Goal: Navigation & Orientation: Find specific page/section

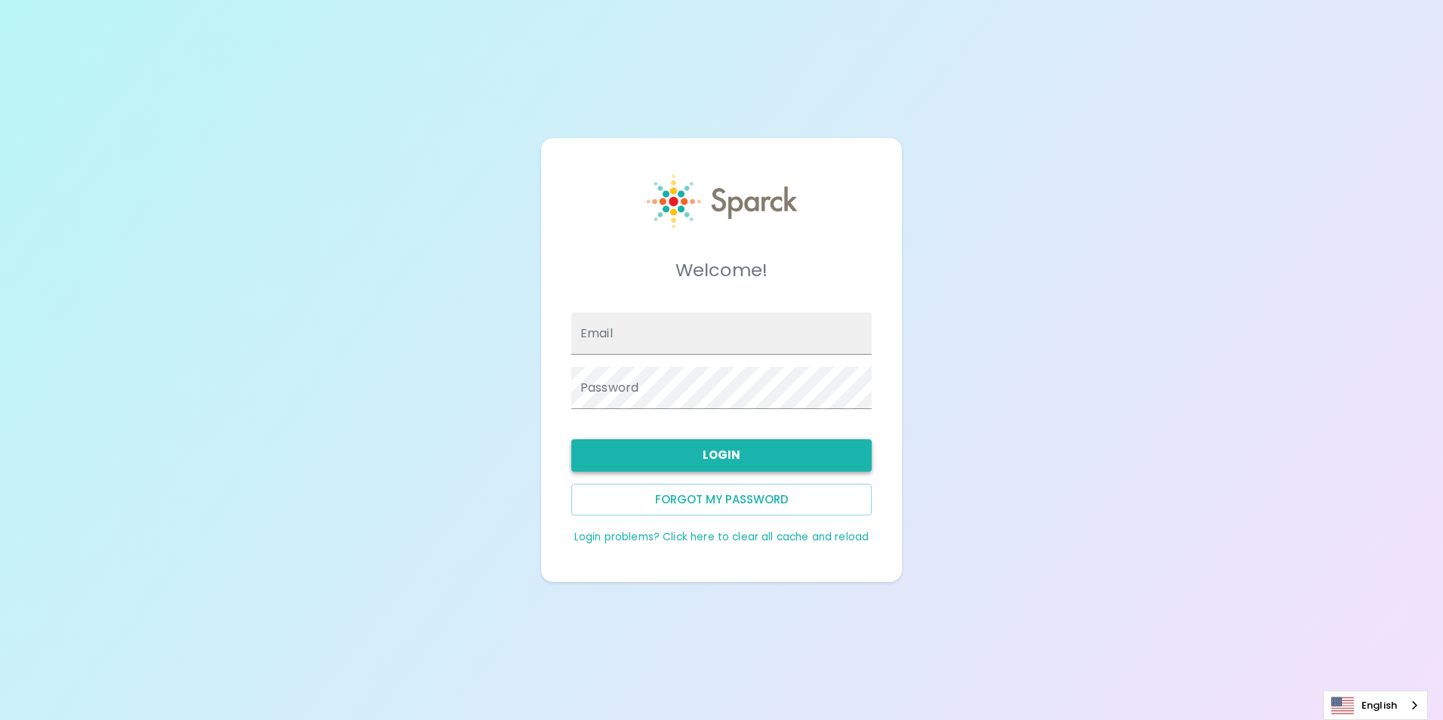
type input "[EMAIL_ADDRESS][DOMAIN_NAME]"
click at [744, 470] on button "Login" at bounding box center [722, 455] width 300 height 32
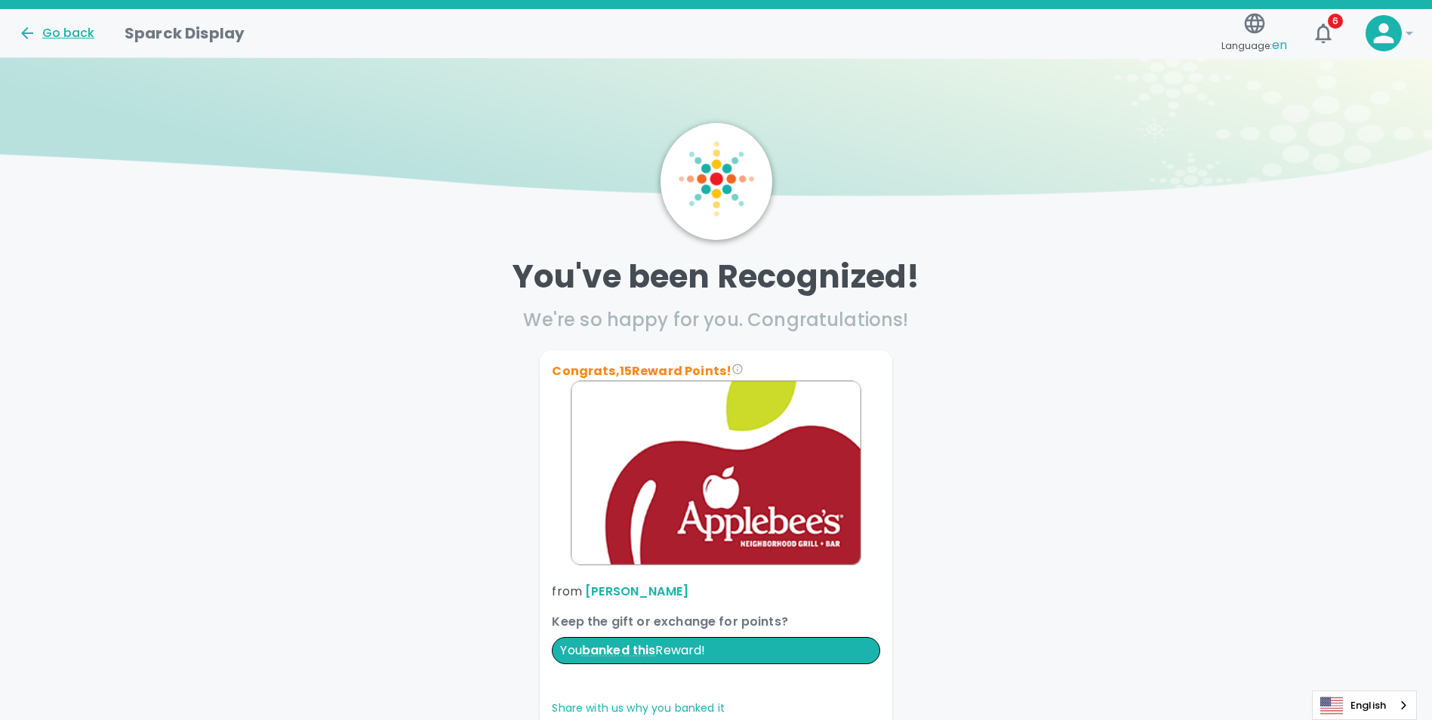
click at [88, 29] on div "Go back" at bounding box center [56, 33] width 76 height 18
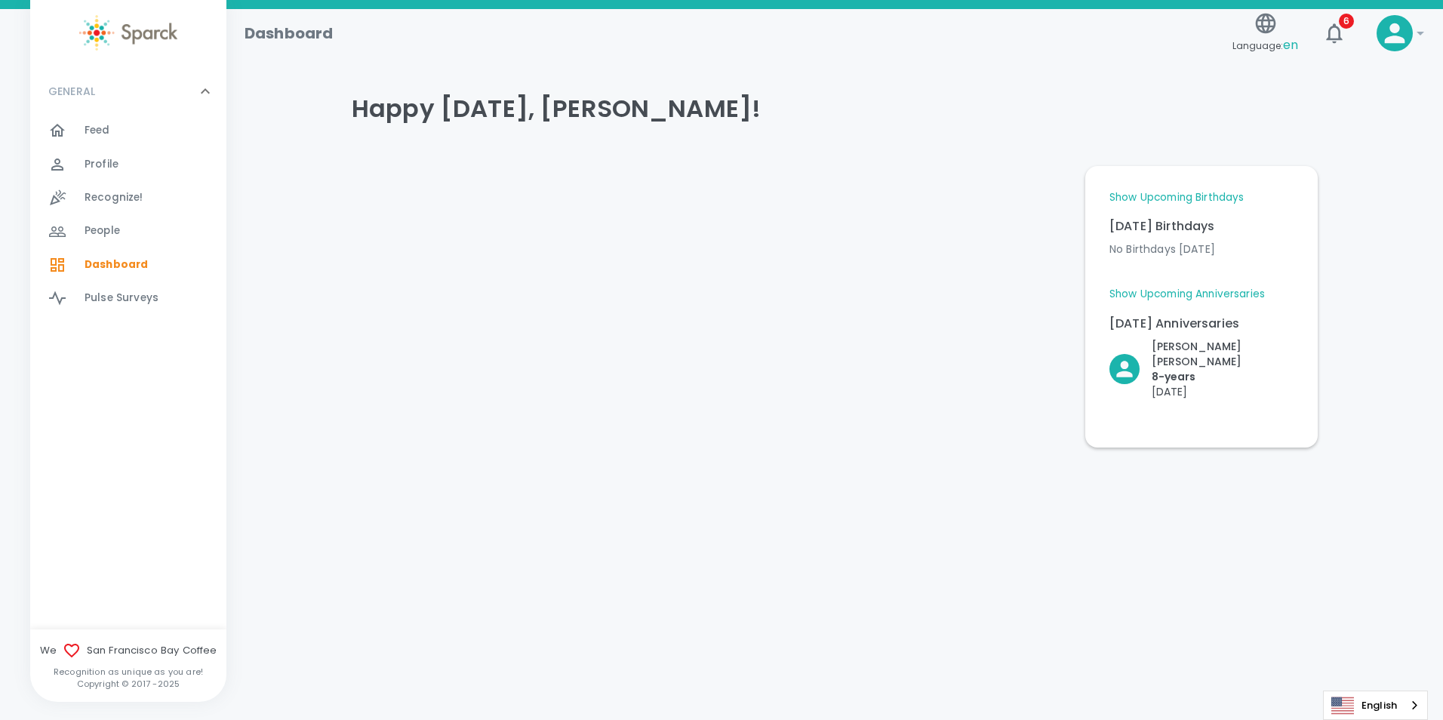
click at [1130, 191] on link "Show Upcoming Birthdays" at bounding box center [1177, 197] width 134 height 15
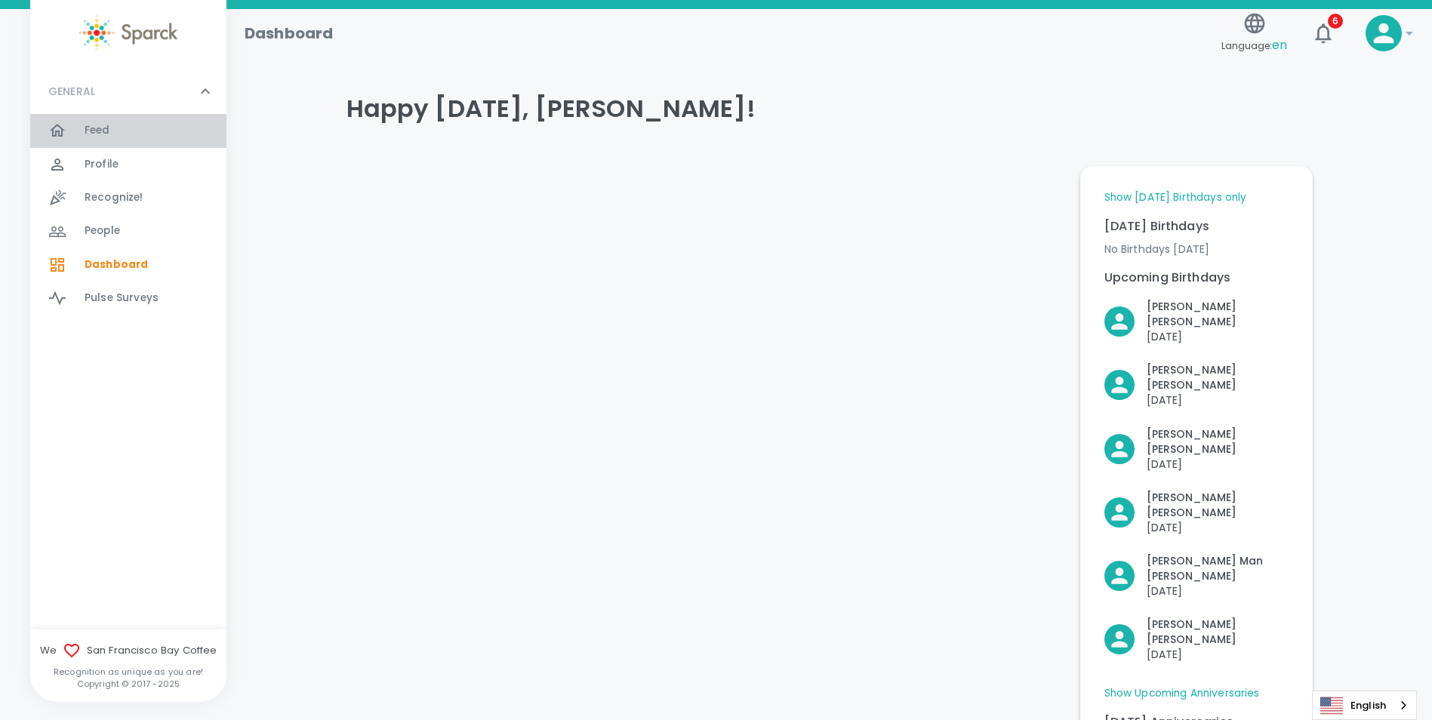
click at [141, 121] on div "Feed 0" at bounding box center [156, 130] width 142 height 21
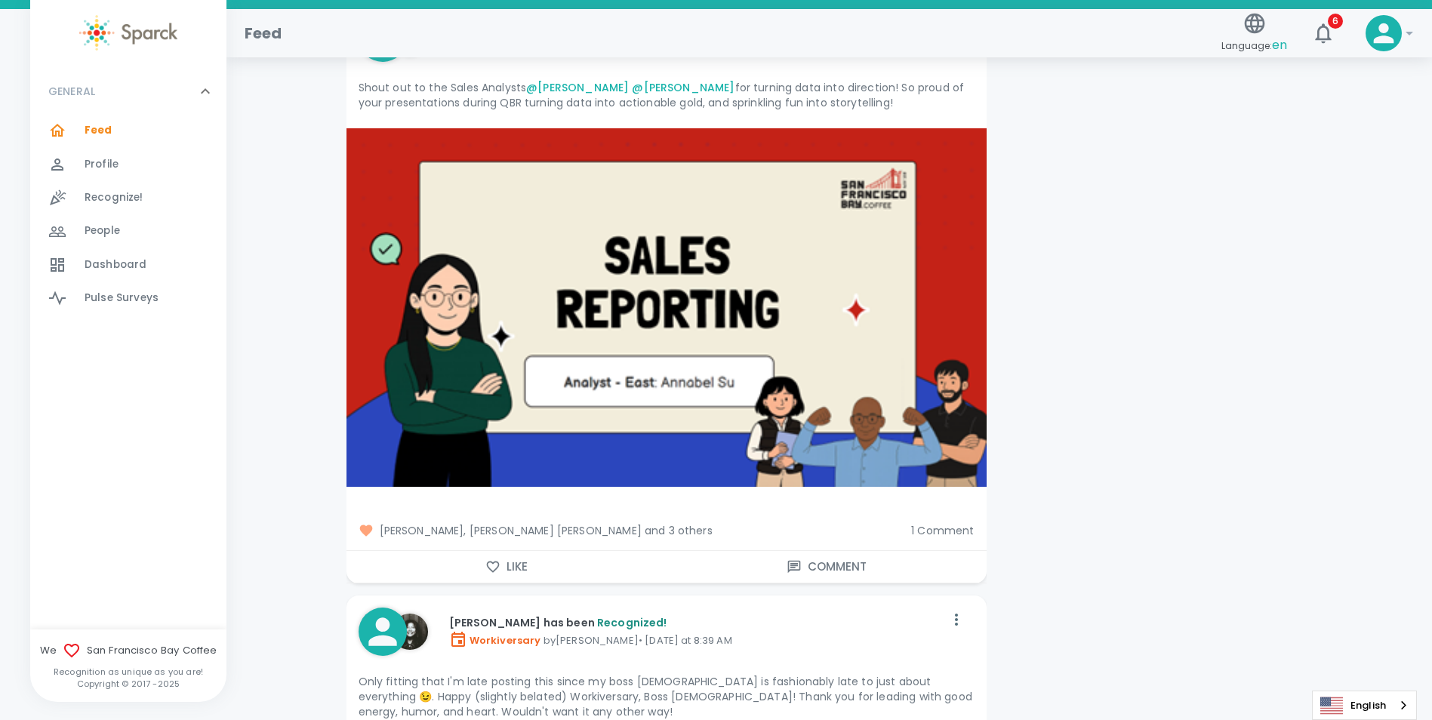
scroll to position [2718, 0]
